Goal: Find specific page/section: Find specific page/section

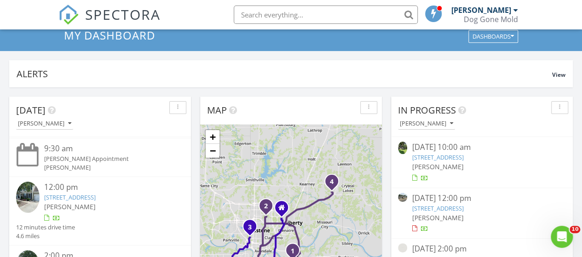
scroll to position [46, 0]
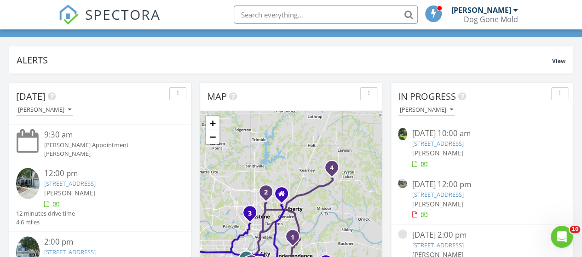
click at [96, 183] on link "12909 Cedar St, Leawood, KS 66209" at bounding box center [70, 184] width 52 height 8
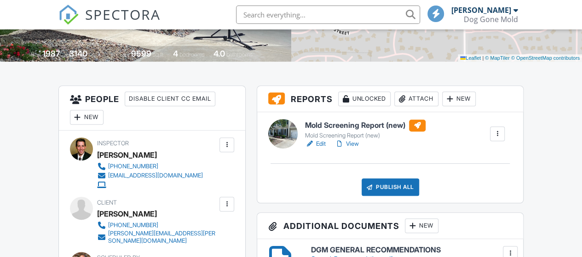
click at [352, 144] on link "View" at bounding box center [347, 143] width 24 height 9
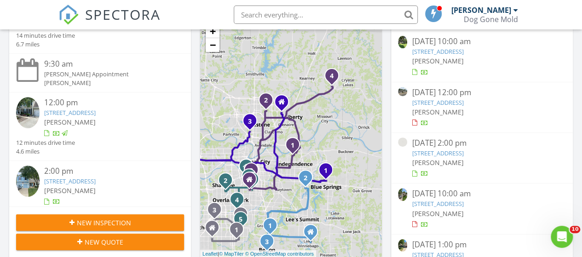
scroll to position [67, 0]
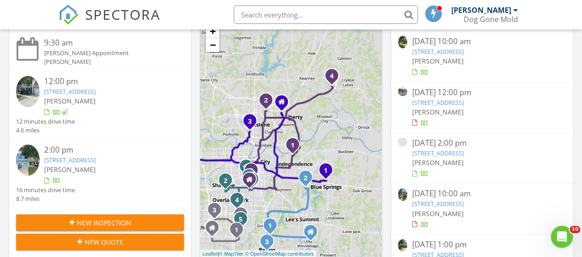
click at [74, 157] on link "12125 S Alcan St, Olathe, KS 66062" at bounding box center [70, 160] width 52 height 8
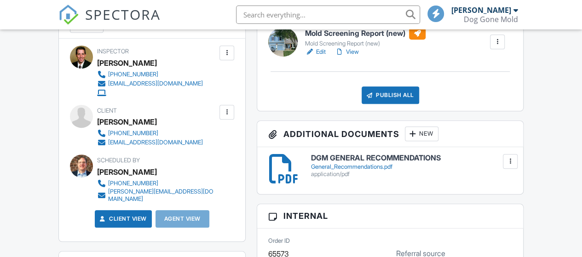
scroll to position [138, 0]
